Goal: Find specific page/section: Find specific page/section

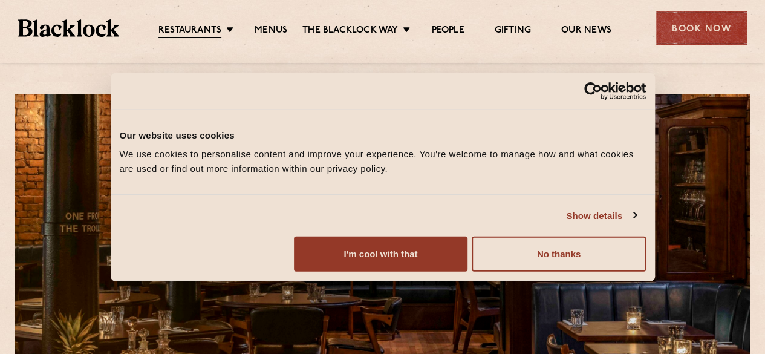
click at [264, 30] on link "Menus" at bounding box center [270, 31] width 33 height 12
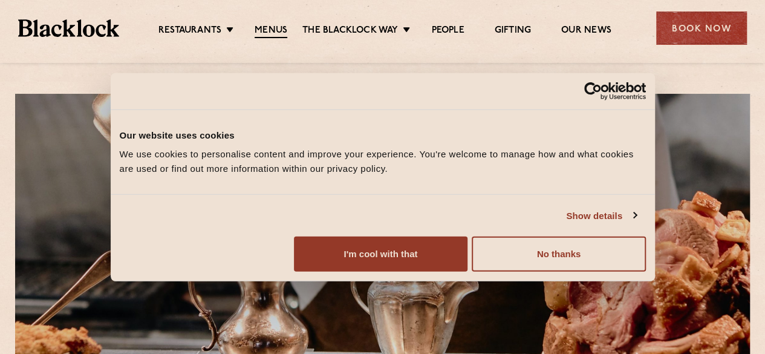
click at [467, 268] on button "I'm cool with that" at bounding box center [380, 253] width 173 height 35
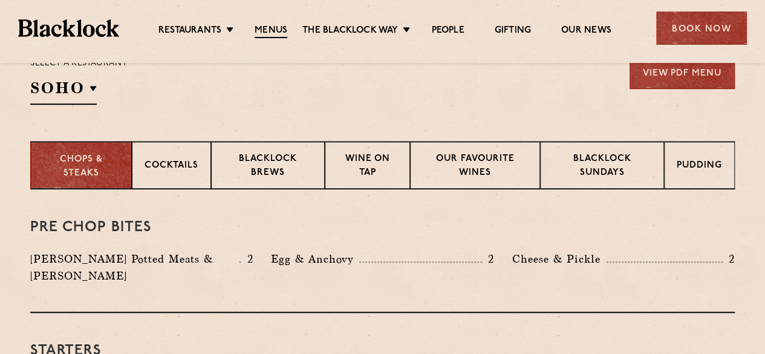
scroll to position [435, 0]
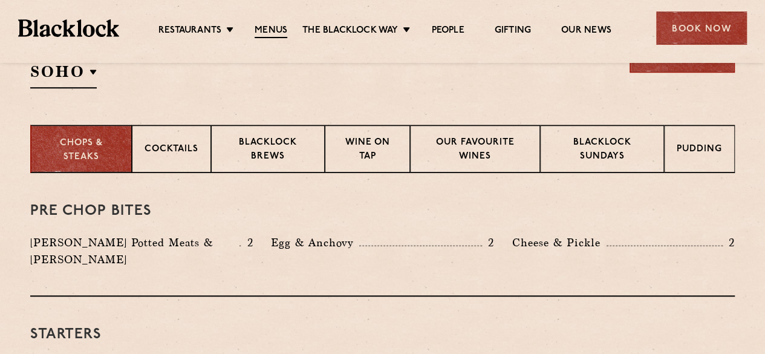
click at [88, 76] on h2 "SOHO" at bounding box center [63, 74] width 66 height 27
click at [0, 0] on p "[GEOGRAPHIC_DATA]" at bounding box center [0, 0] width 0 height 0
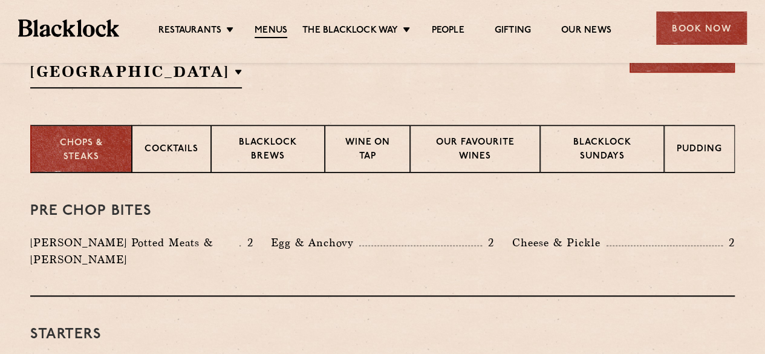
click at [0, 0] on p "[GEOGRAPHIC_DATA]" at bounding box center [0, 0] width 0 height 0
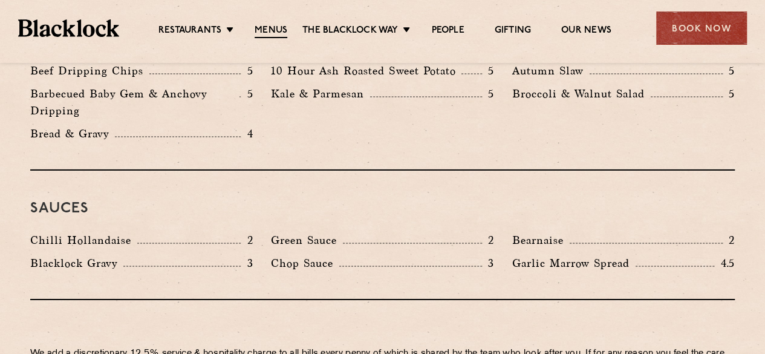
scroll to position [2053, 0]
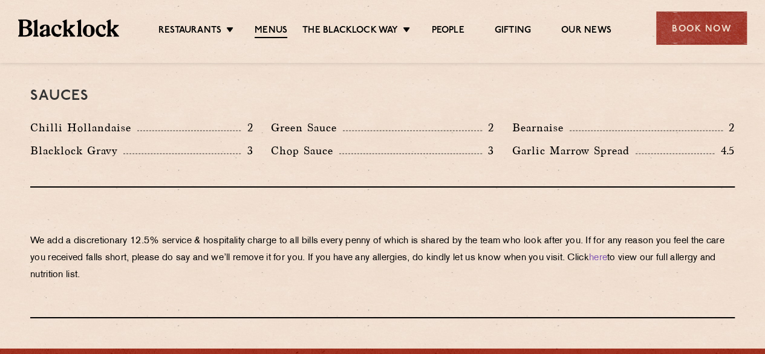
click at [0, 0] on link "[GEOGRAPHIC_DATA]" at bounding box center [0, 0] width 0 height 0
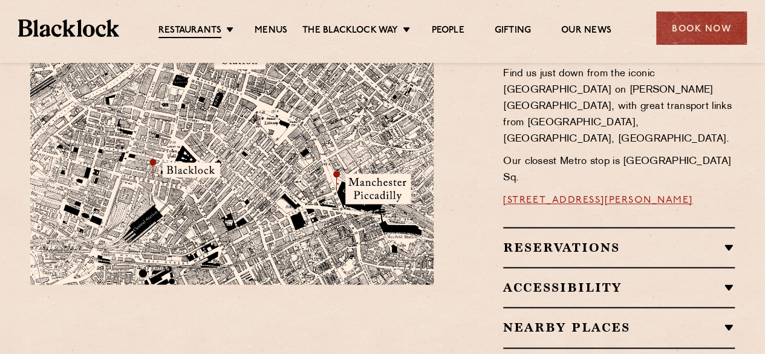
scroll to position [781, 0]
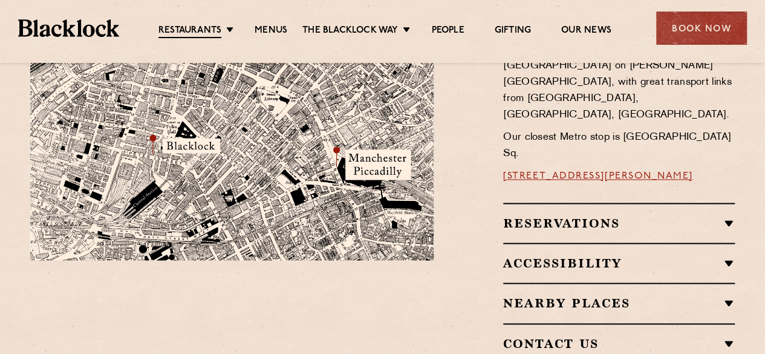
click at [269, 34] on link "Menus" at bounding box center [270, 31] width 33 height 12
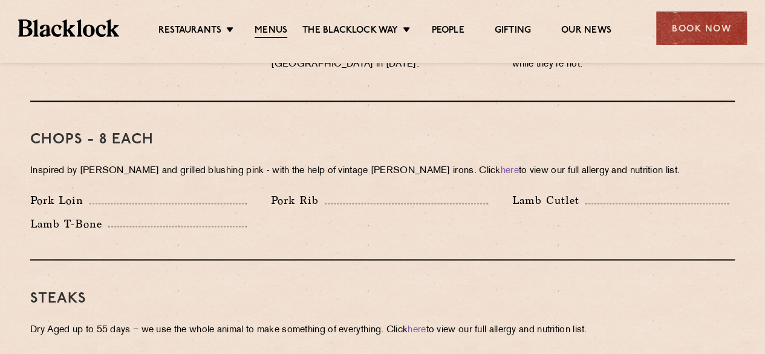
scroll to position [1238, 0]
